Goal: Information Seeking & Learning: Learn about a topic

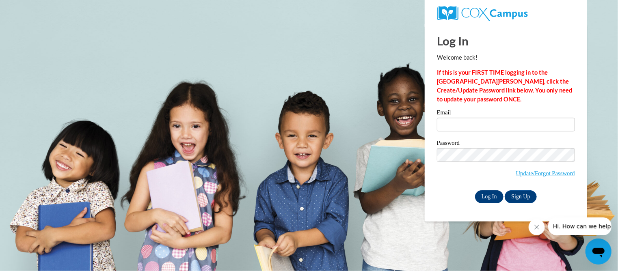
type input "monibris@gmail.com"
click at [492, 193] on input "Log In" at bounding box center [489, 196] width 28 height 13
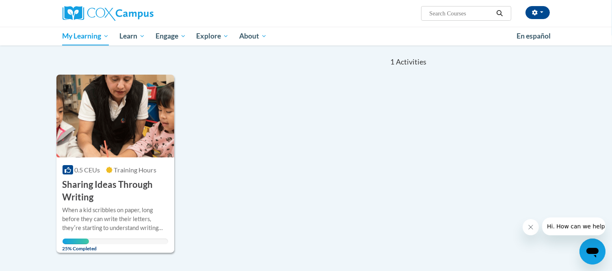
scroll to position [122, 0]
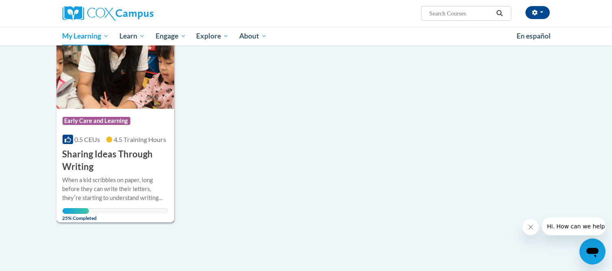
click at [108, 152] on h3 "Sharing Ideas Through Writing" at bounding box center [116, 160] width 106 height 25
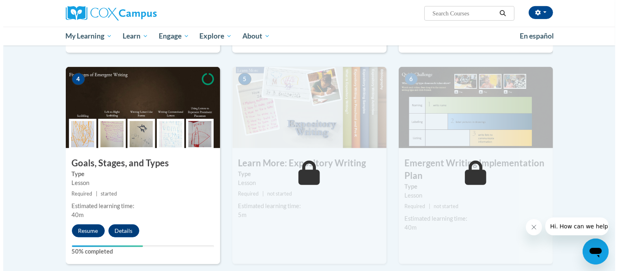
scroll to position [365, 0]
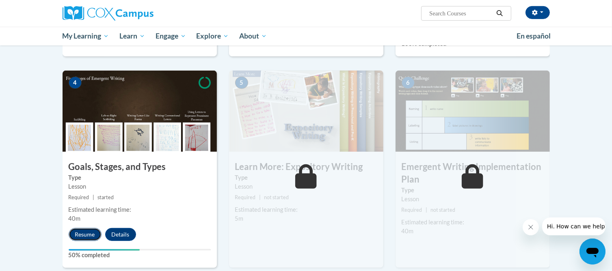
click at [78, 228] on button "Resume" at bounding box center [85, 234] width 33 height 13
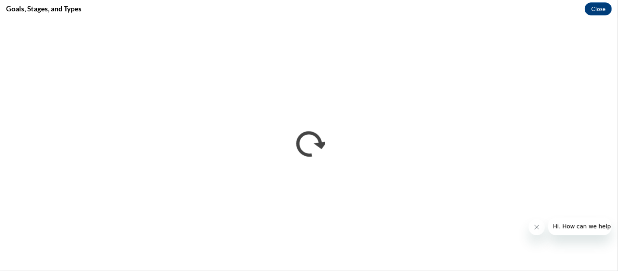
scroll to position [0, 0]
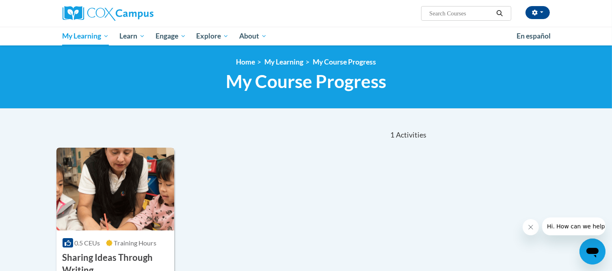
click at [119, 213] on img at bounding box center [115, 189] width 118 height 83
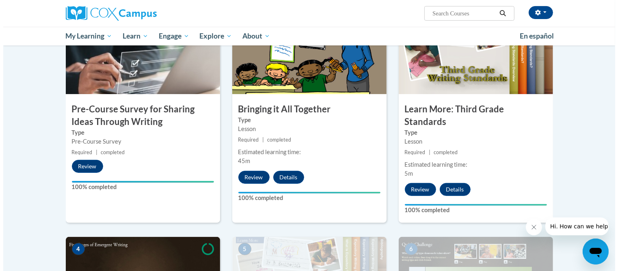
scroll to position [203, 0]
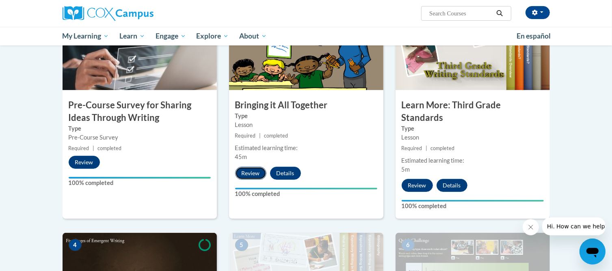
click at [255, 171] on button "Review" at bounding box center [250, 173] width 31 height 13
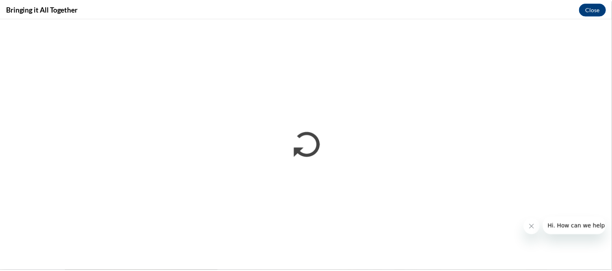
scroll to position [0, 0]
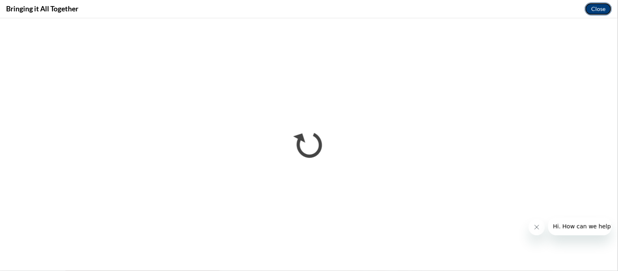
click at [604, 4] on button "Close" at bounding box center [598, 8] width 27 height 13
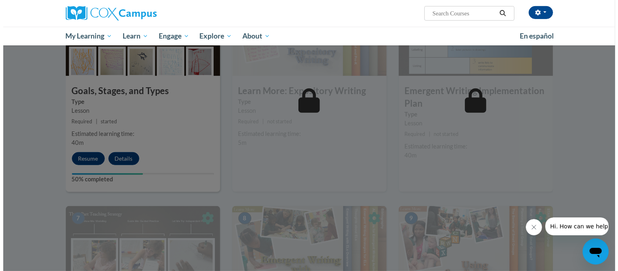
scroll to position [446, 0]
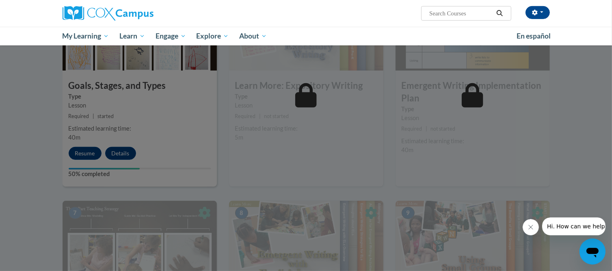
click at [81, 142] on div at bounding box center [306, 135] width 612 height 271
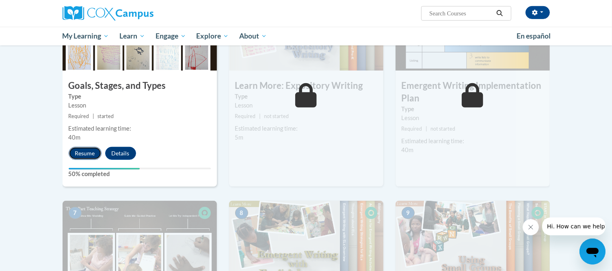
click at [88, 147] on button "Resume" at bounding box center [85, 153] width 33 height 13
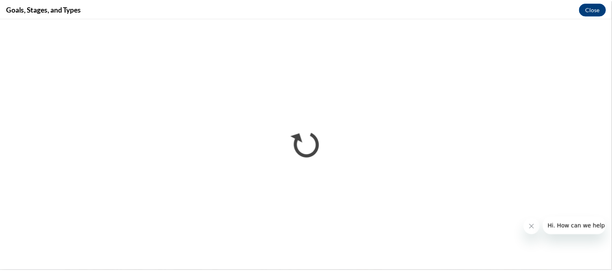
scroll to position [0, 0]
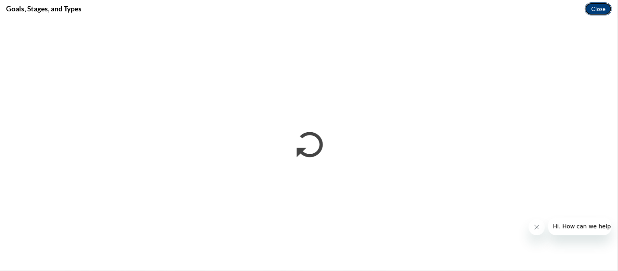
click at [597, 11] on button "Close" at bounding box center [598, 8] width 27 height 13
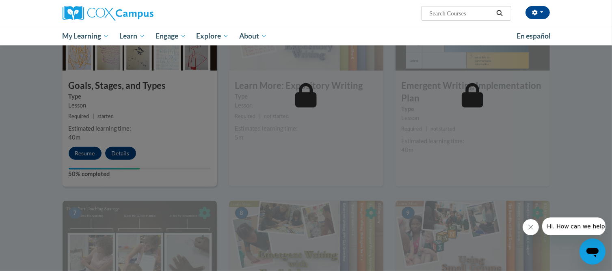
click at [73, 139] on div at bounding box center [306, 135] width 612 height 271
click at [92, 138] on div at bounding box center [306, 135] width 612 height 271
click at [86, 143] on div at bounding box center [306, 135] width 612 height 271
click at [430, 35] on ul "My Learning My Learning My Course Progress Certificates My Action Plans Group D…" at bounding box center [284, 36] width 454 height 19
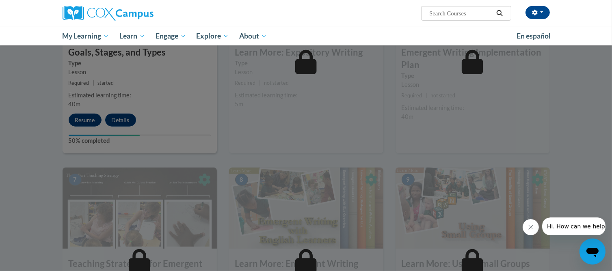
scroll to position [568, 0]
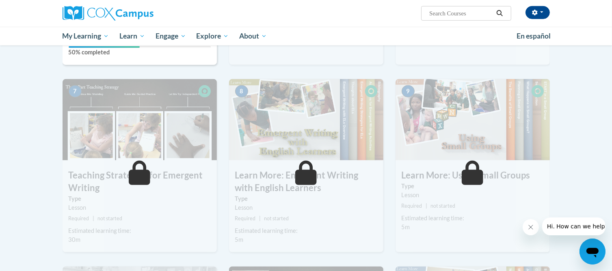
click at [532, 223] on button "Close message from company" at bounding box center [530, 227] width 16 height 16
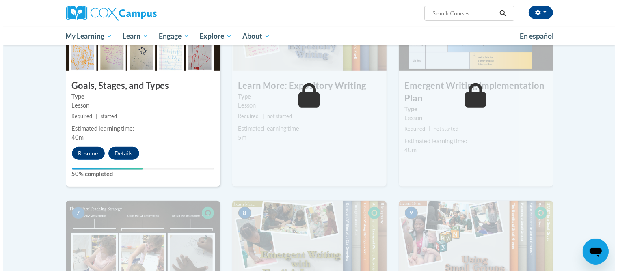
scroll to position [446, 0]
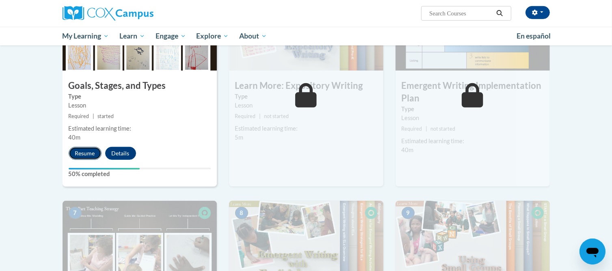
click at [83, 147] on button "Resume" at bounding box center [85, 153] width 33 height 13
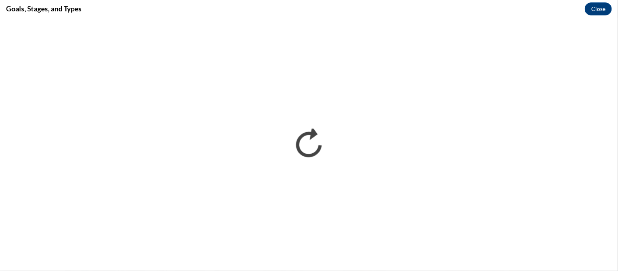
scroll to position [0, 0]
click at [592, 8] on button "Close" at bounding box center [598, 8] width 27 height 13
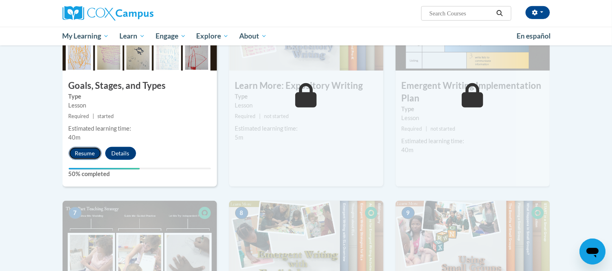
click at [83, 147] on button "Resume" at bounding box center [85, 153] width 33 height 13
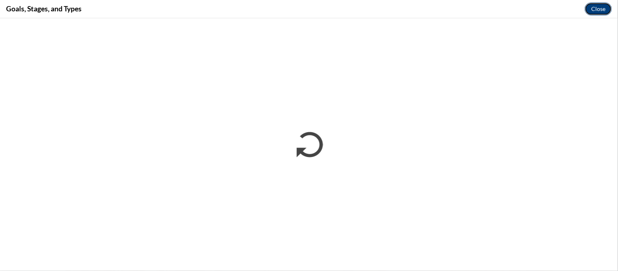
click at [599, 4] on button "Close" at bounding box center [598, 8] width 27 height 13
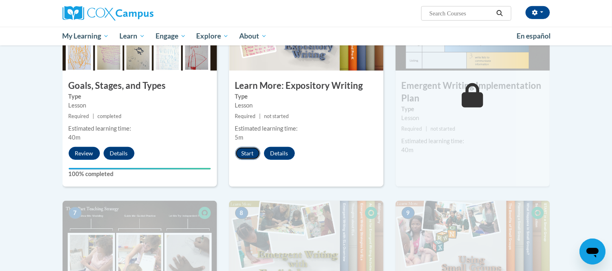
click at [248, 147] on button "Start" at bounding box center [247, 153] width 25 height 13
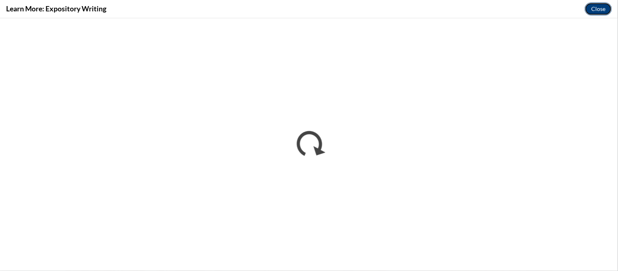
click at [594, 9] on button "Close" at bounding box center [598, 8] width 27 height 13
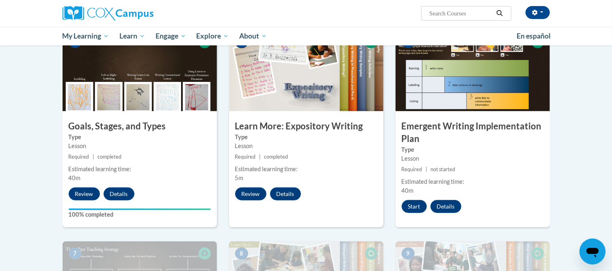
scroll to position [446, 0]
